Goal: Task Accomplishment & Management: Use online tool/utility

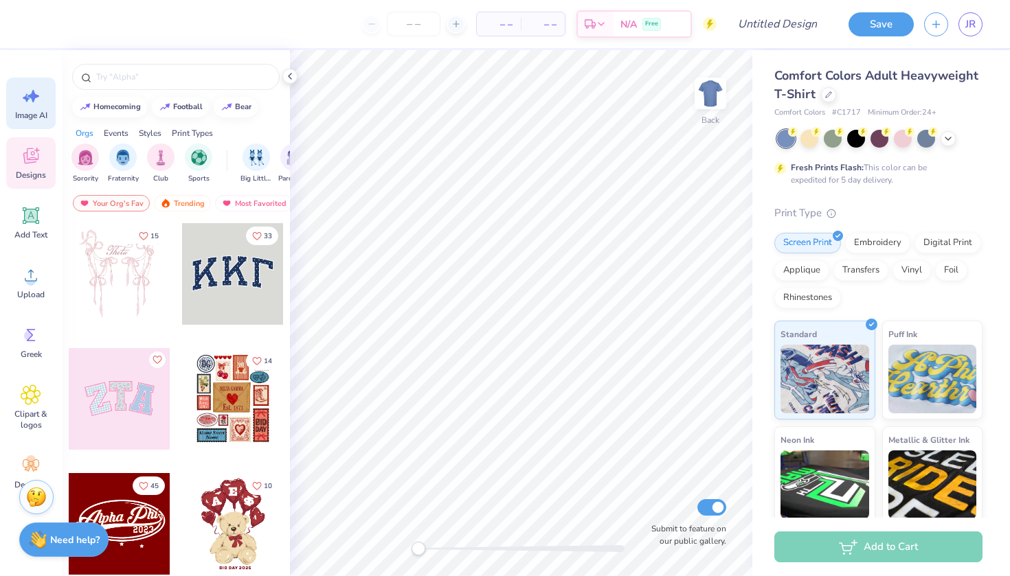
click at [32, 101] on icon at bounding box center [33, 96] width 12 height 12
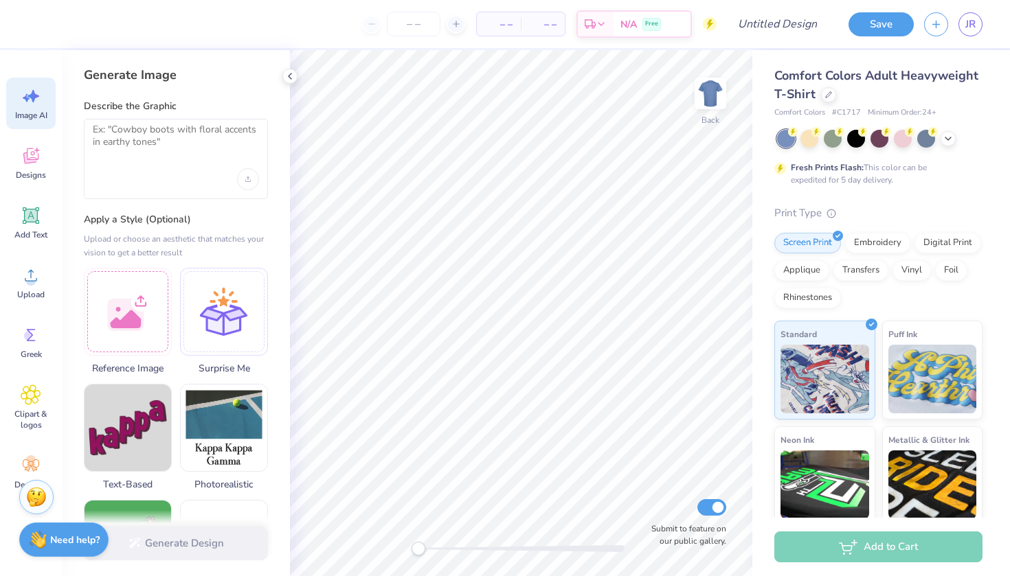
click at [190, 168] on div at bounding box center [176, 179] width 166 height 22
click at [142, 126] on textarea at bounding box center [176, 141] width 166 height 34
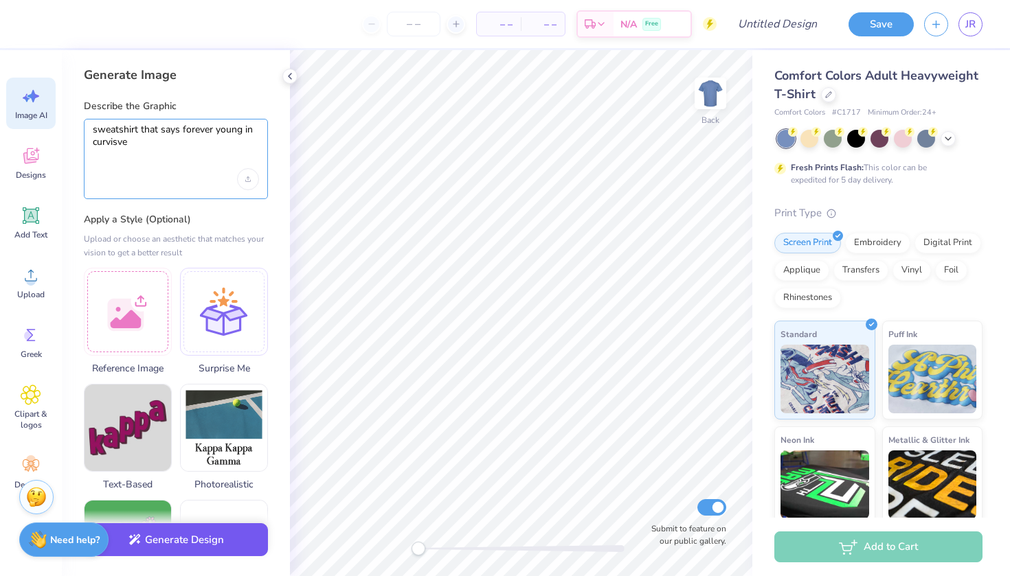
type textarea "sweatshirt that says forever young in curvisve"
click at [231, 539] on button "Generate Design" at bounding box center [176, 540] width 184 height 34
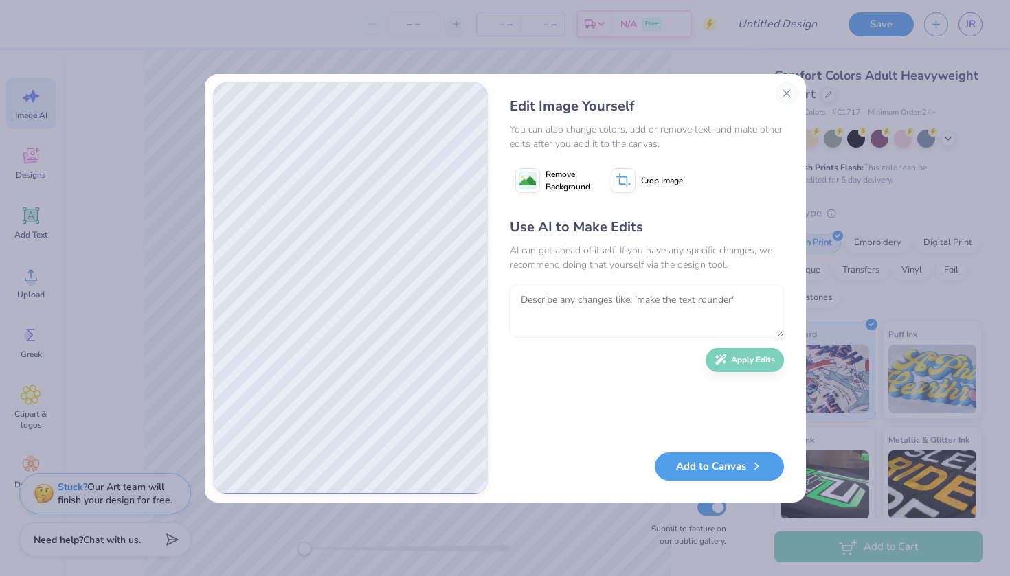
click at [610, 329] on textarea at bounding box center [647, 311] width 274 height 54
type textarea "sweatshirt"
click at [736, 367] on button "Apply Edits" at bounding box center [744, 357] width 78 height 24
click at [580, 301] on textarea at bounding box center [647, 311] width 274 height 54
type textarea "r"
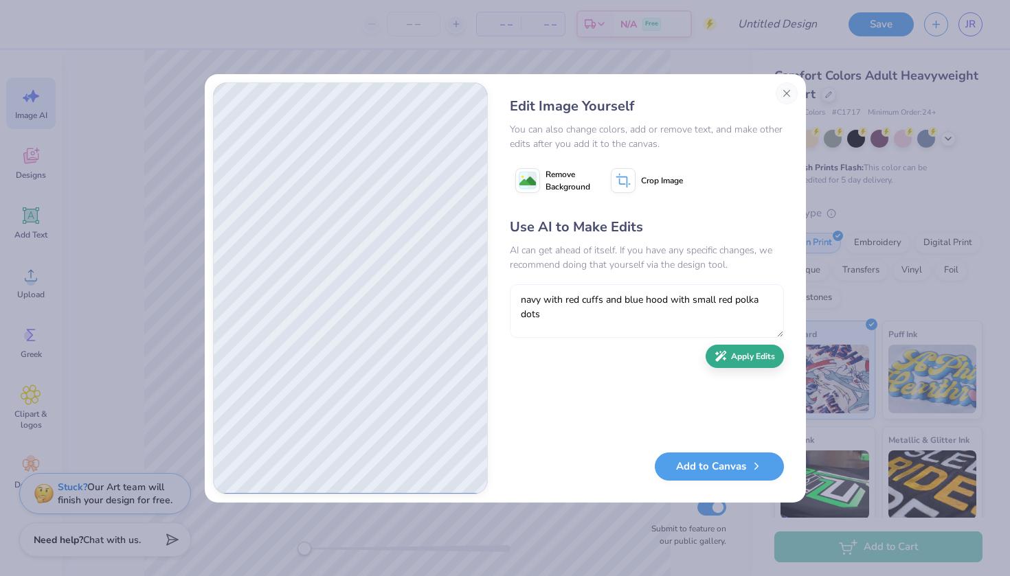
type textarea "navy with red cuffs and blue hood with small red polka dots"
click at [722, 360] on icon "button" at bounding box center [720, 356] width 12 height 12
click at [631, 305] on textarea at bounding box center [647, 311] width 274 height 54
type textarea "no flowers or details red writing"
click at [732, 363] on button "Apply Edits" at bounding box center [744, 357] width 78 height 24
